Goal: Check status: Check status

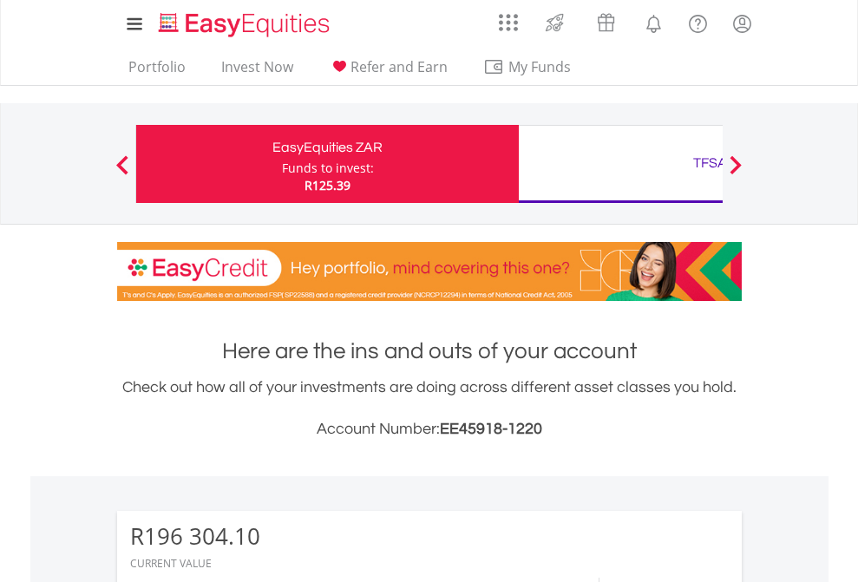
scroll to position [167, 272]
click at [282, 164] on div "Funds to invest:" at bounding box center [328, 168] width 92 height 17
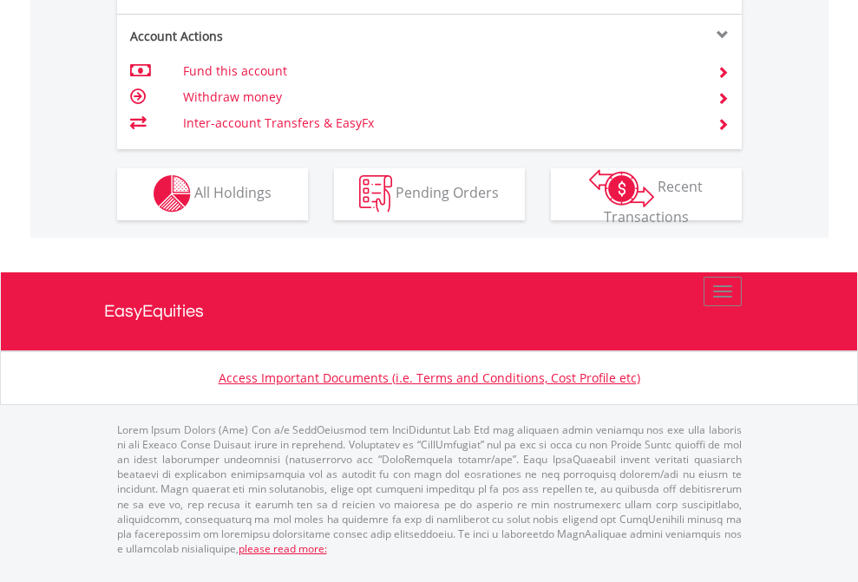
scroll to position [1767, 0]
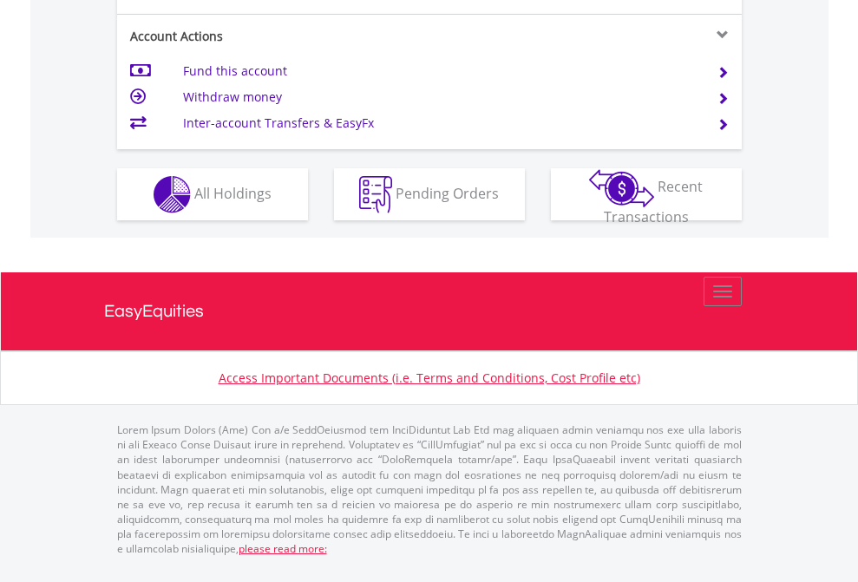
scroll to position [1628, 0]
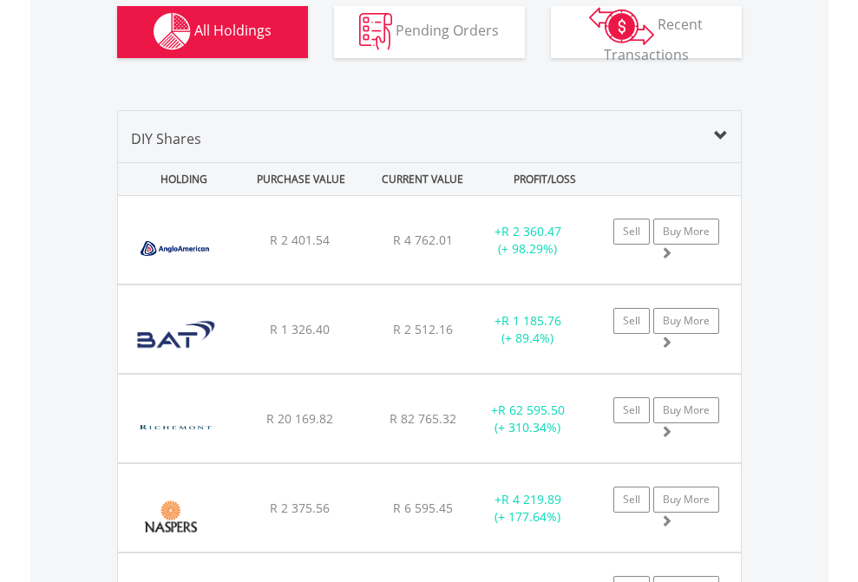
scroll to position [2068, 0]
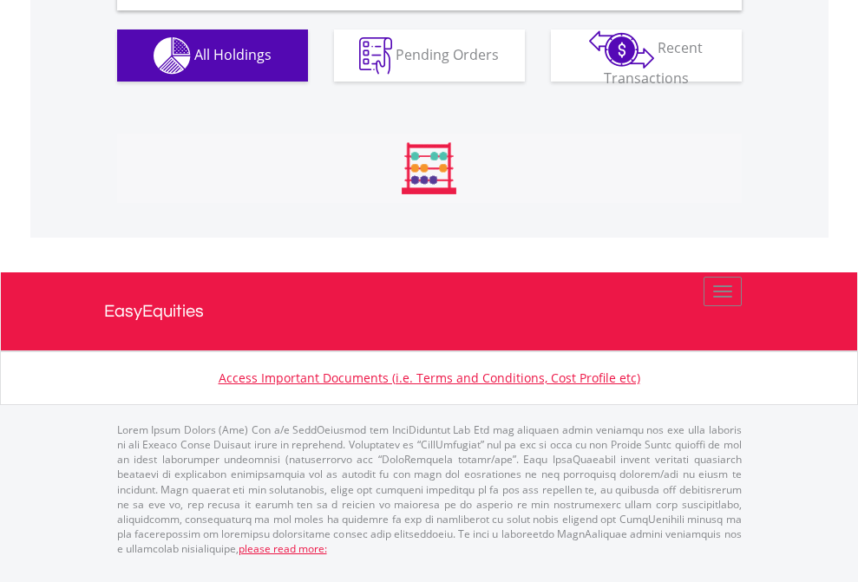
scroll to position [1676, 0]
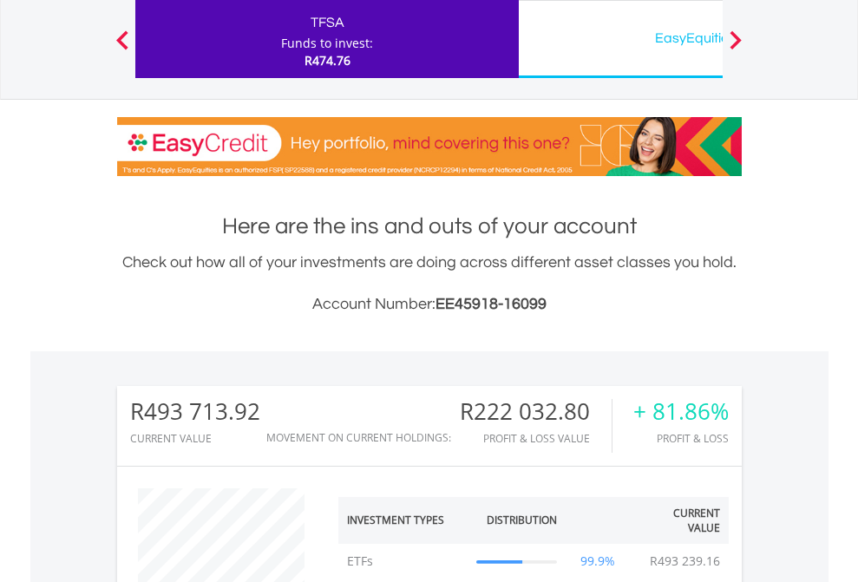
scroll to position [167, 272]
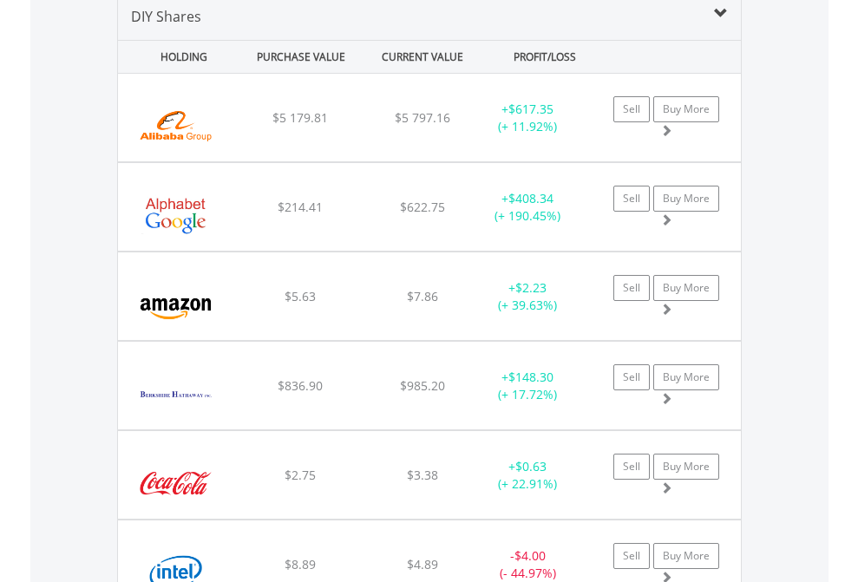
scroll to position [1676, 0]
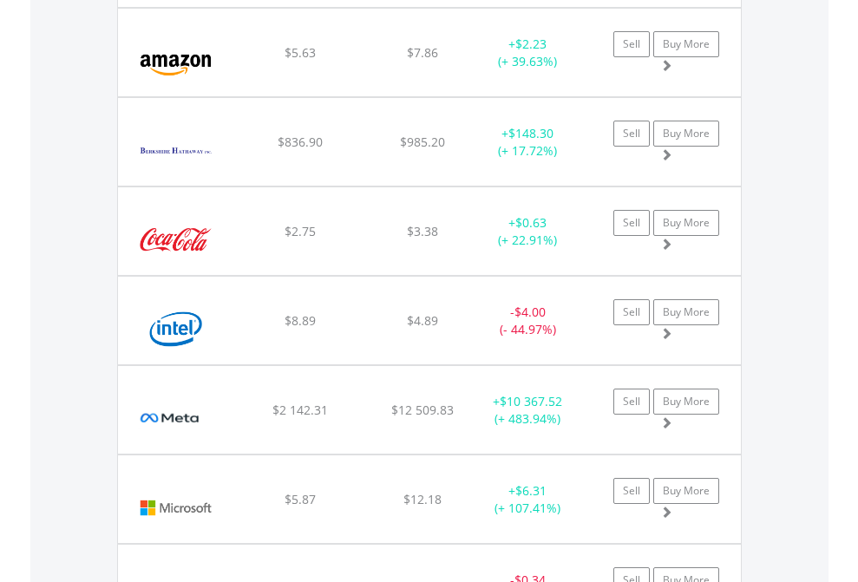
scroll to position [125, 0]
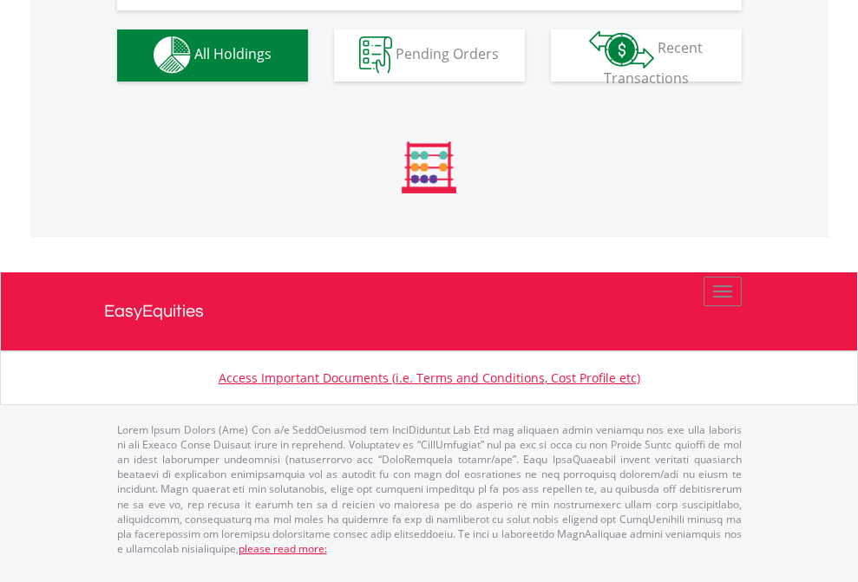
scroll to position [1717, 0]
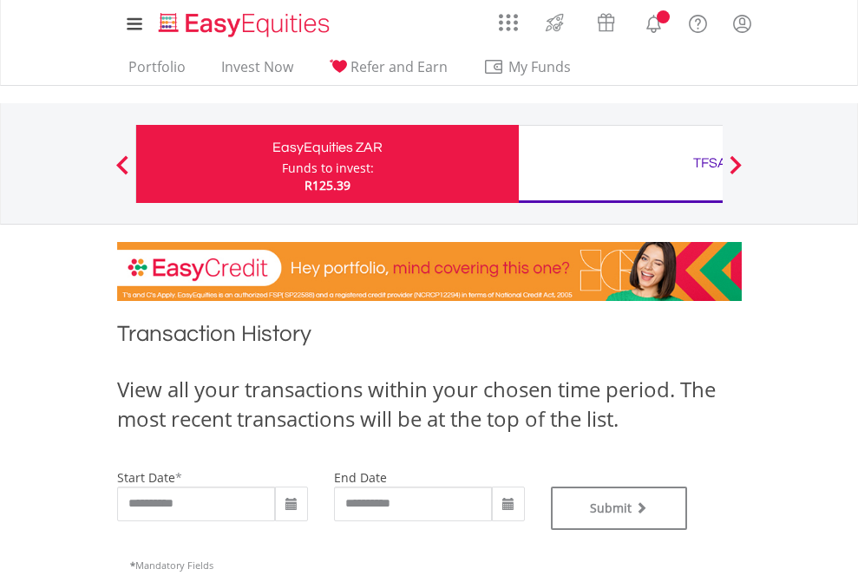
type input "**********"
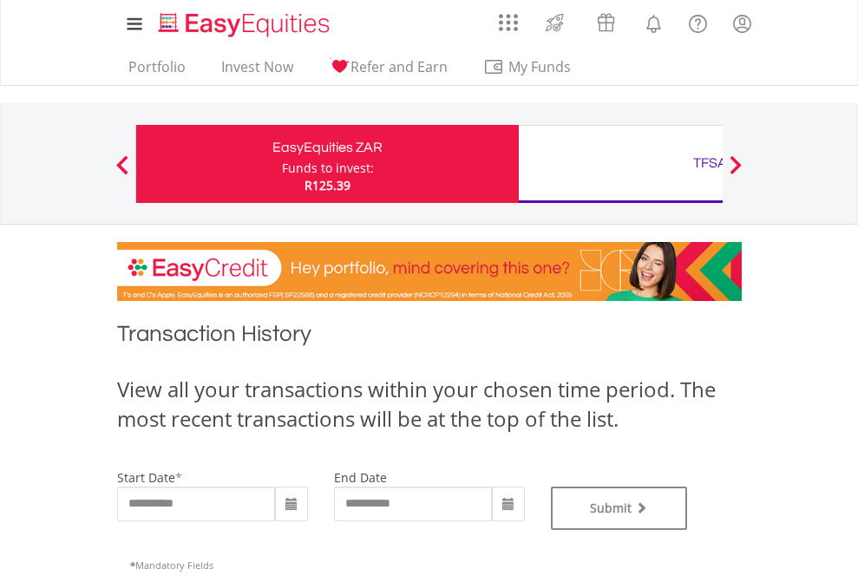
click at [620, 164] on div "TFSA" at bounding box center [710, 163] width 362 height 24
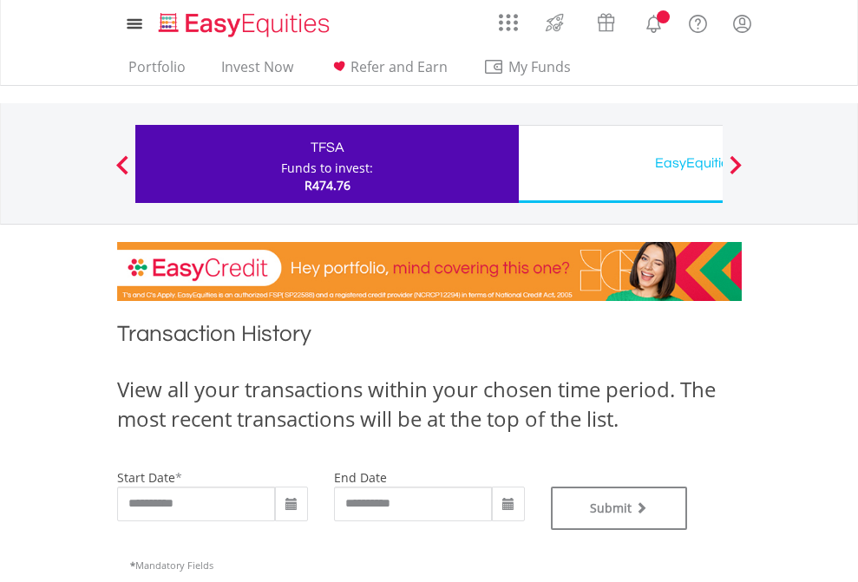
type input "**********"
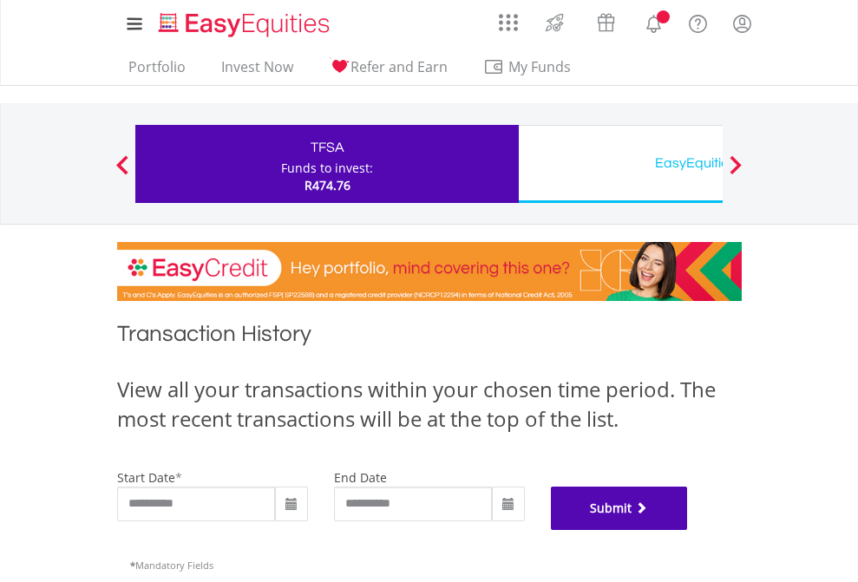
click at [688, 530] on button "Submit" at bounding box center [619, 508] width 137 height 43
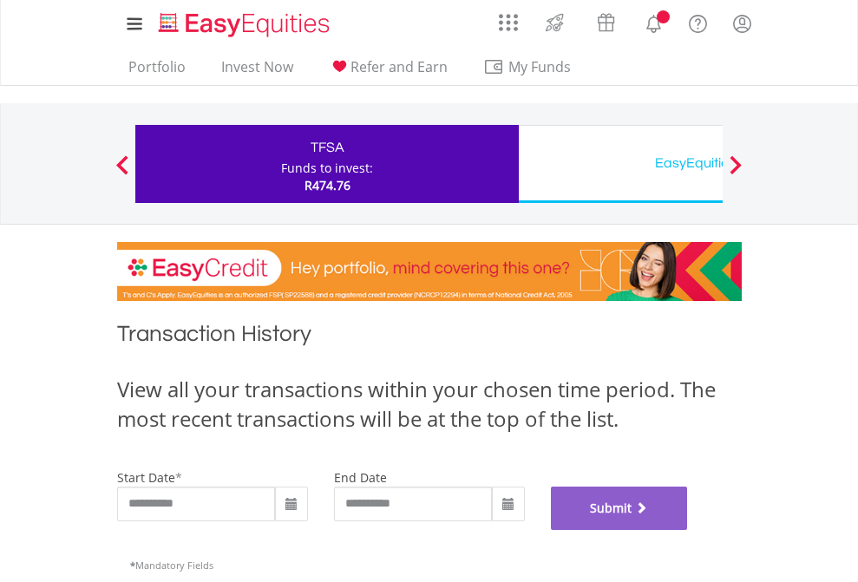
scroll to position [703, 0]
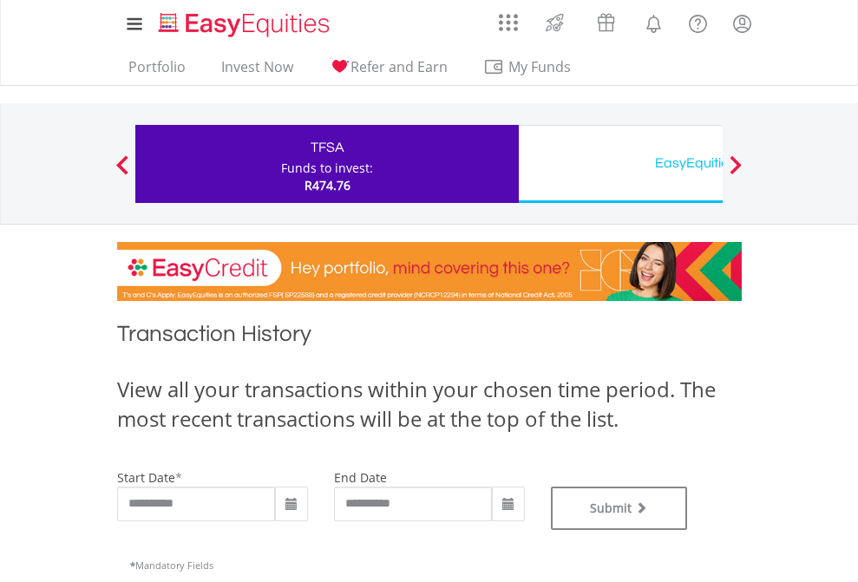
click at [620, 164] on div "EasyEquities USD" at bounding box center [710, 163] width 362 height 24
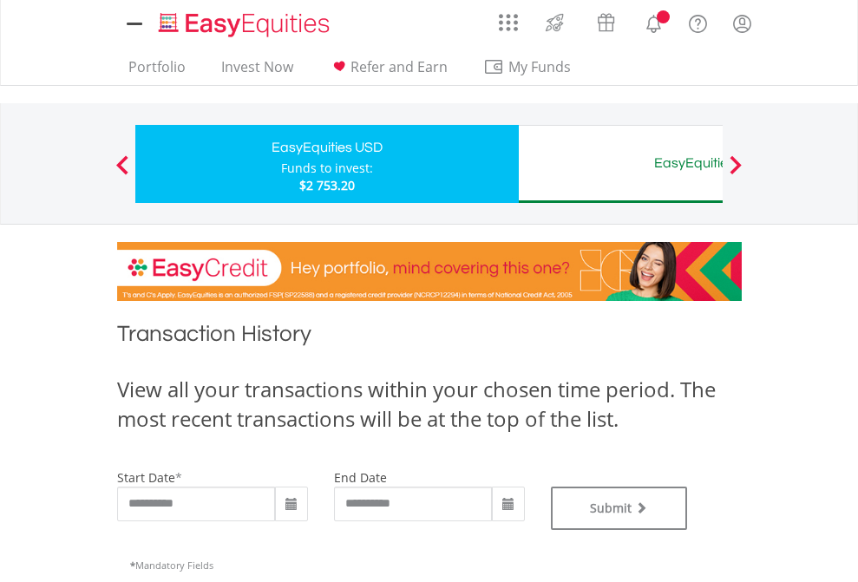
type input "**********"
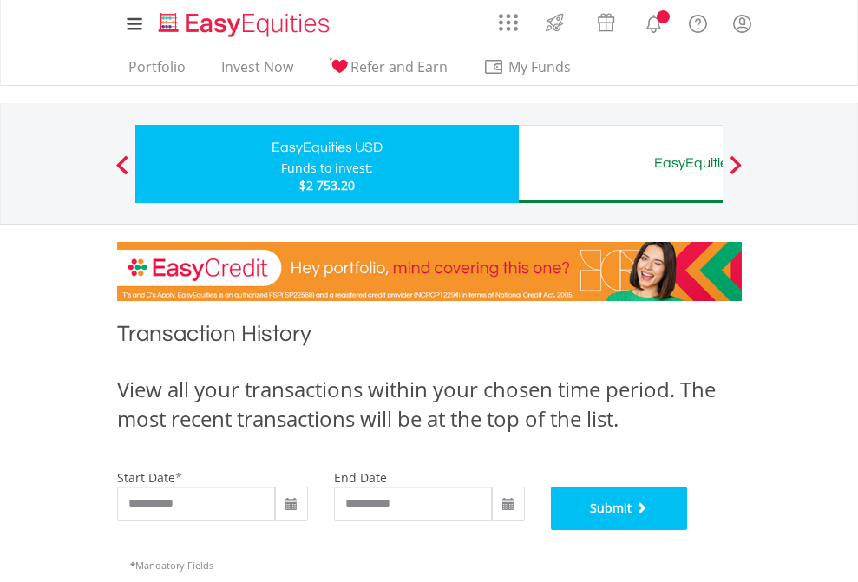
click at [688, 530] on button "Submit" at bounding box center [619, 508] width 137 height 43
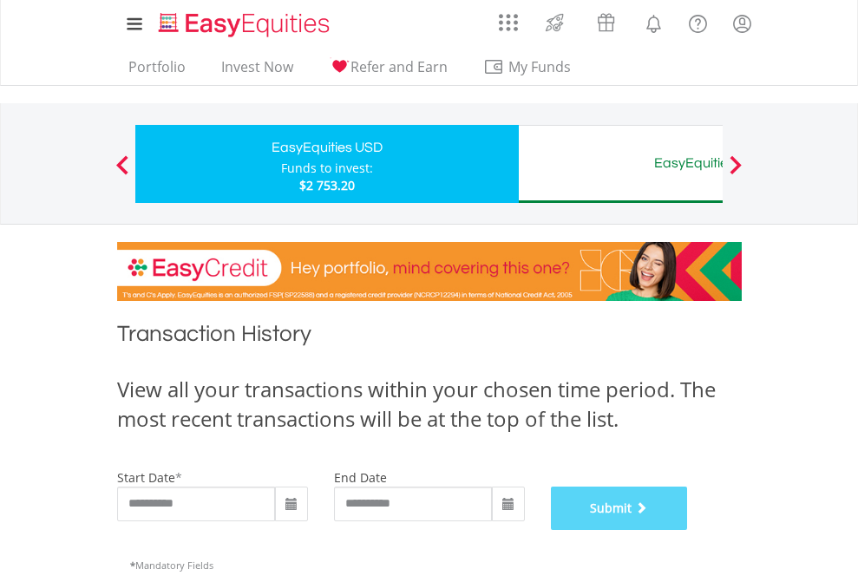
scroll to position [703, 0]
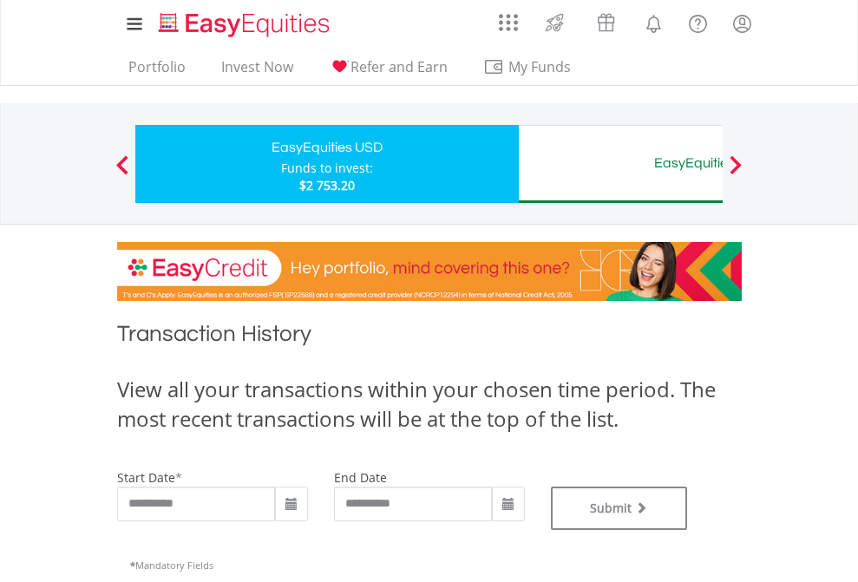
click at [620, 164] on div "EasyEquities AUD" at bounding box center [710, 163] width 362 height 24
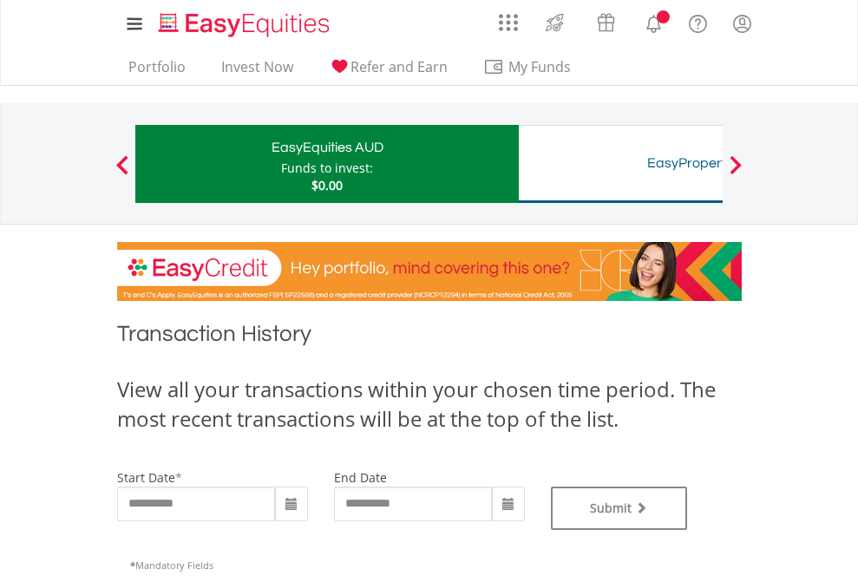
type input "**********"
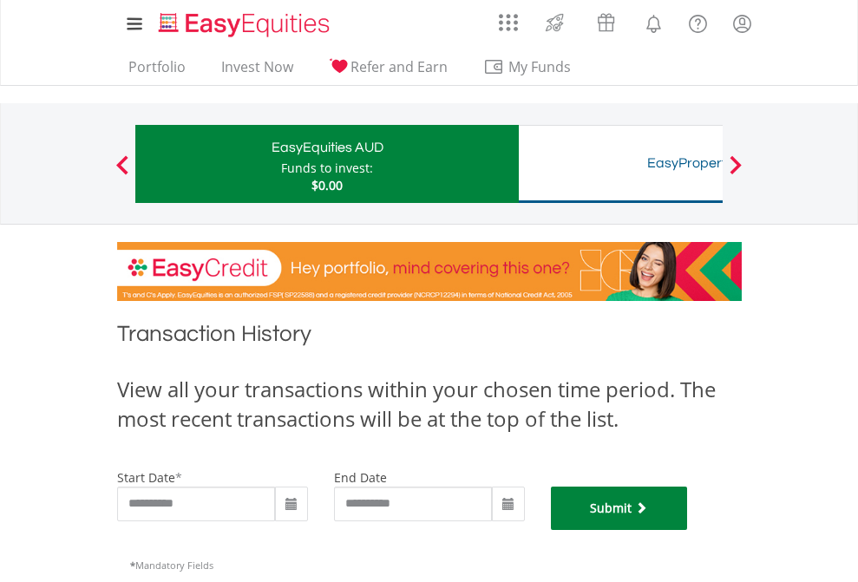
click at [688, 530] on button "Submit" at bounding box center [619, 508] width 137 height 43
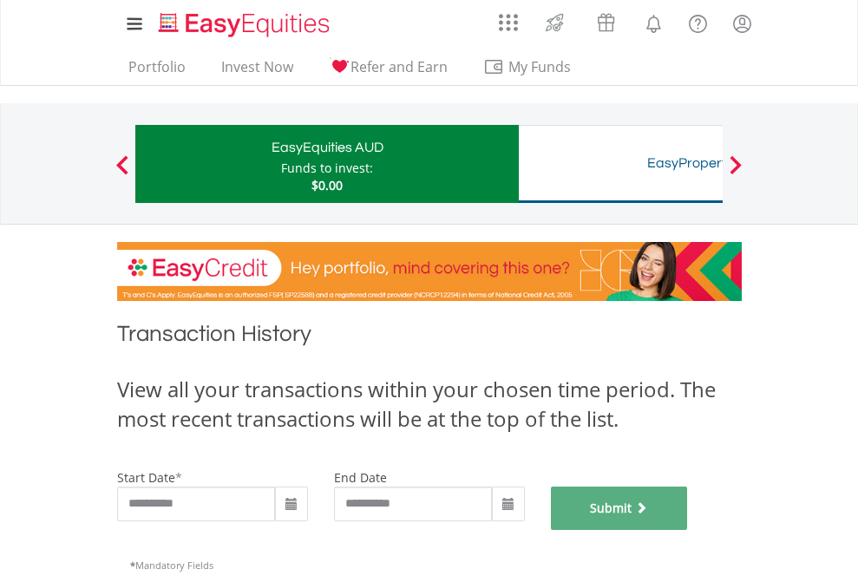
scroll to position [703, 0]
